Goal: Register for event/course

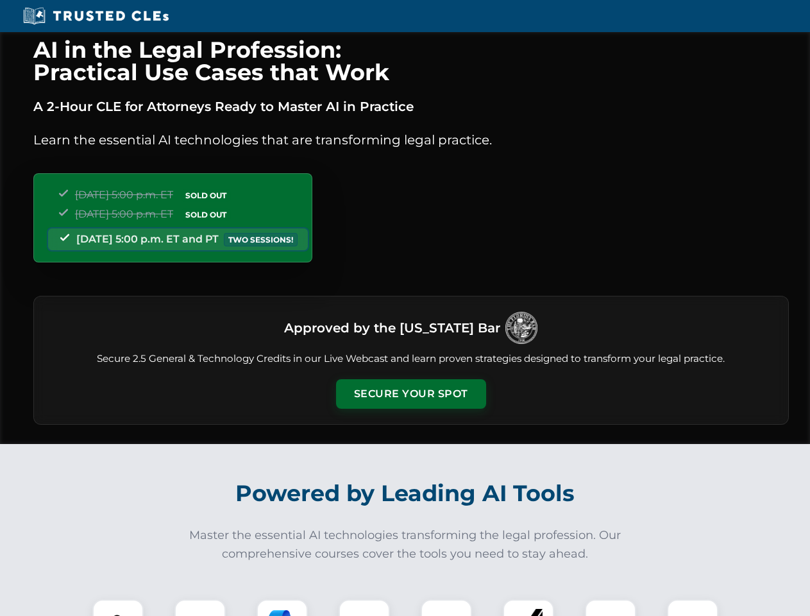
click at [411, 394] on button "Secure Your Spot" at bounding box center [411, 394] width 150 height 30
click at [118, 608] on img at bounding box center [117, 624] width 37 height 37
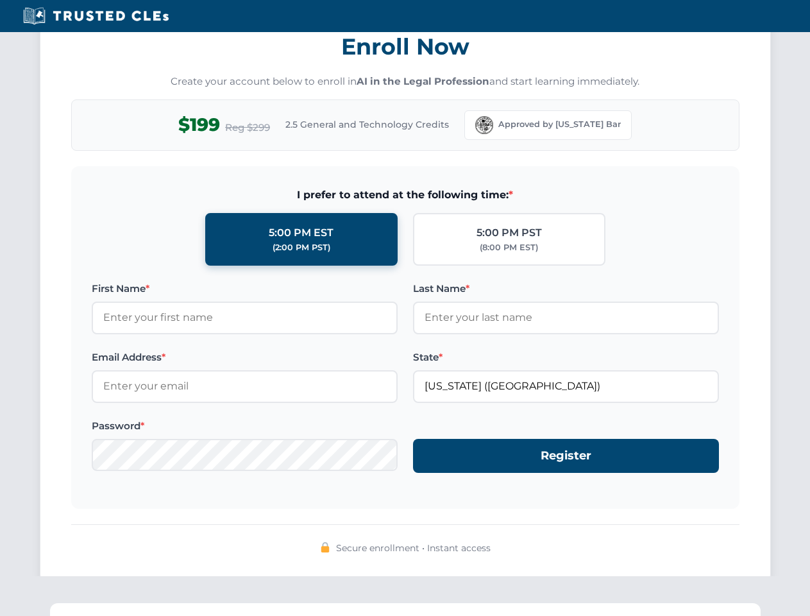
scroll to position [1259, 0]
